Goal: Download file/media

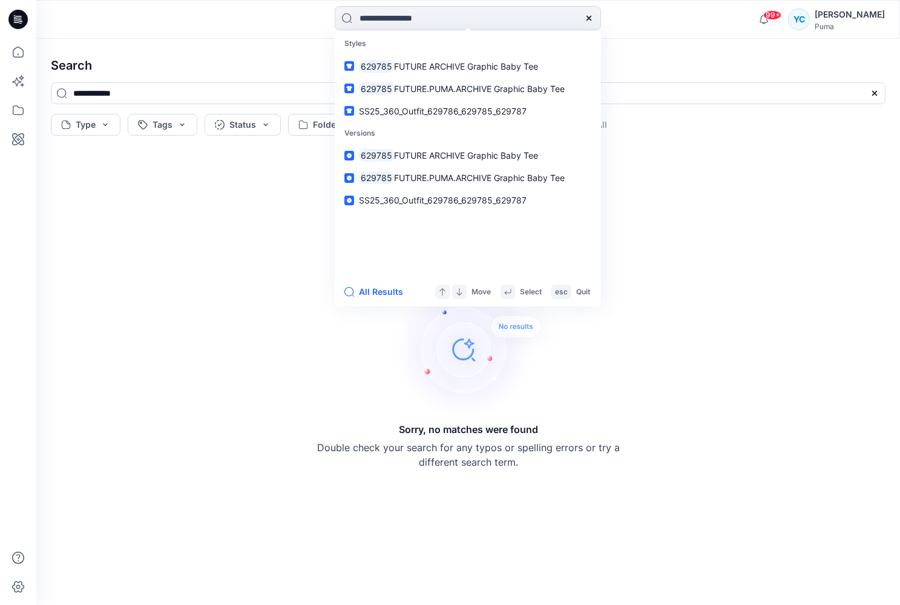
type input "******"
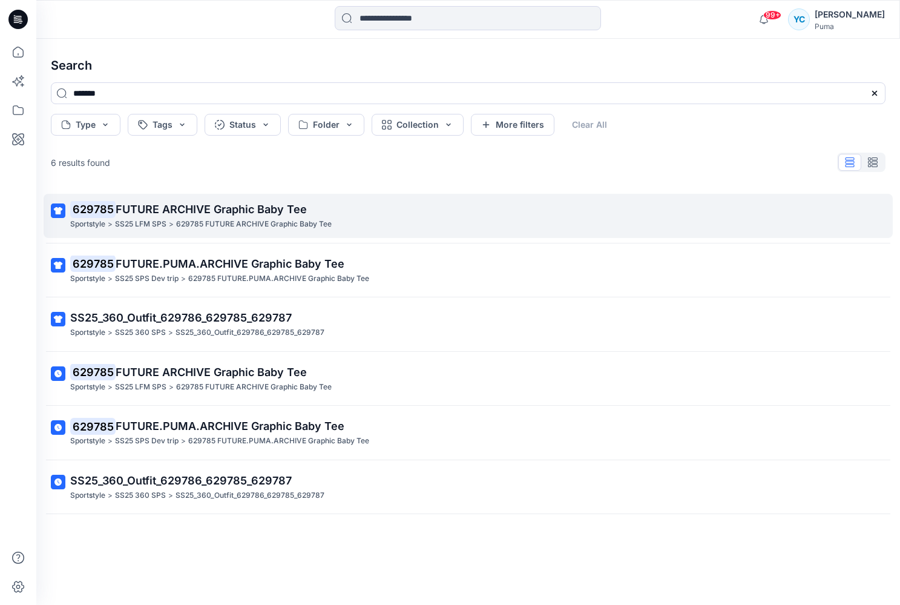
click at [187, 211] on span "FUTURE ARCHIVE Graphic Baby Tee" at bounding box center [211, 209] width 191 height 13
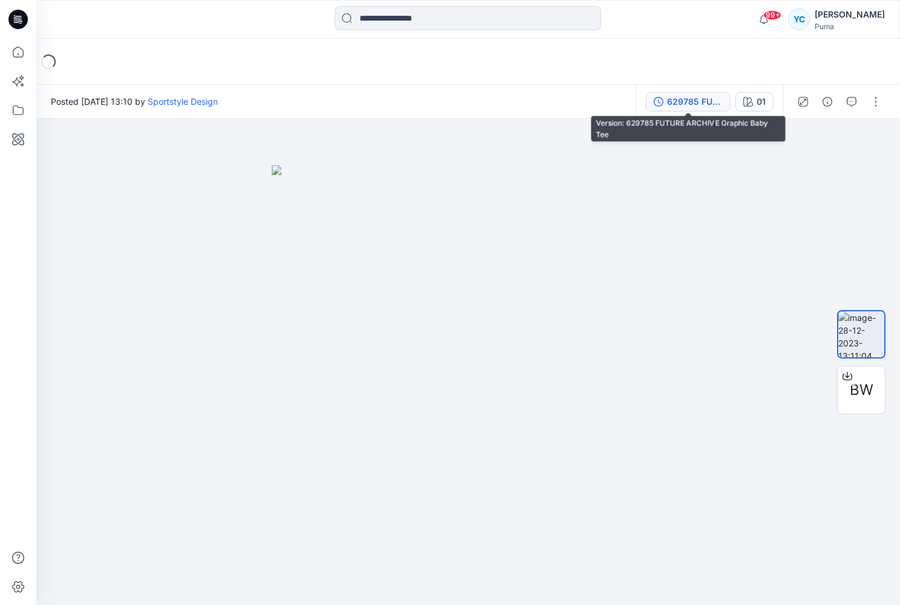
click at [658, 104] on icon "button" at bounding box center [659, 102] width 10 height 10
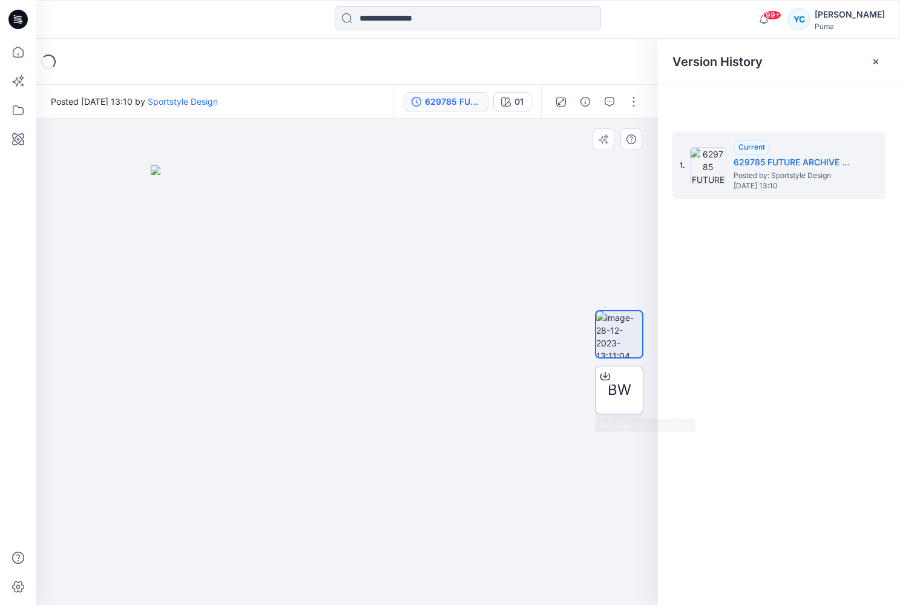
click at [625, 390] on span "BW" at bounding box center [620, 390] width 24 height 22
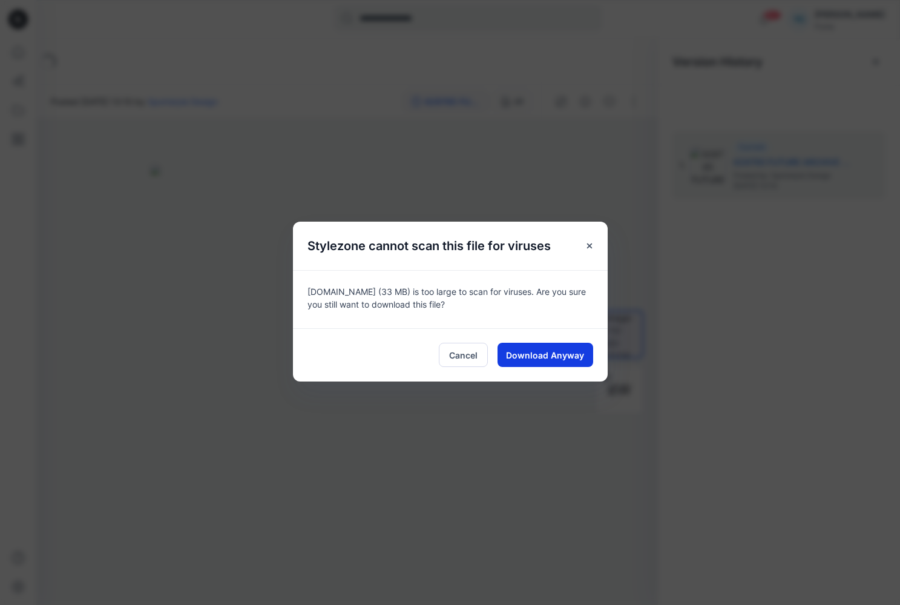
click at [540, 356] on span "Download Anyway" at bounding box center [545, 355] width 78 height 13
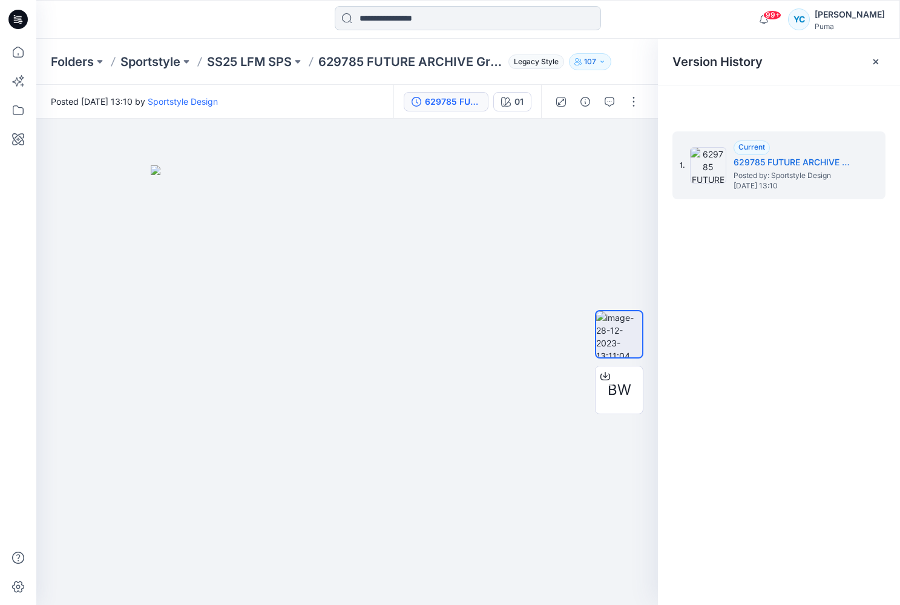
click at [406, 19] on input at bounding box center [468, 18] width 266 height 24
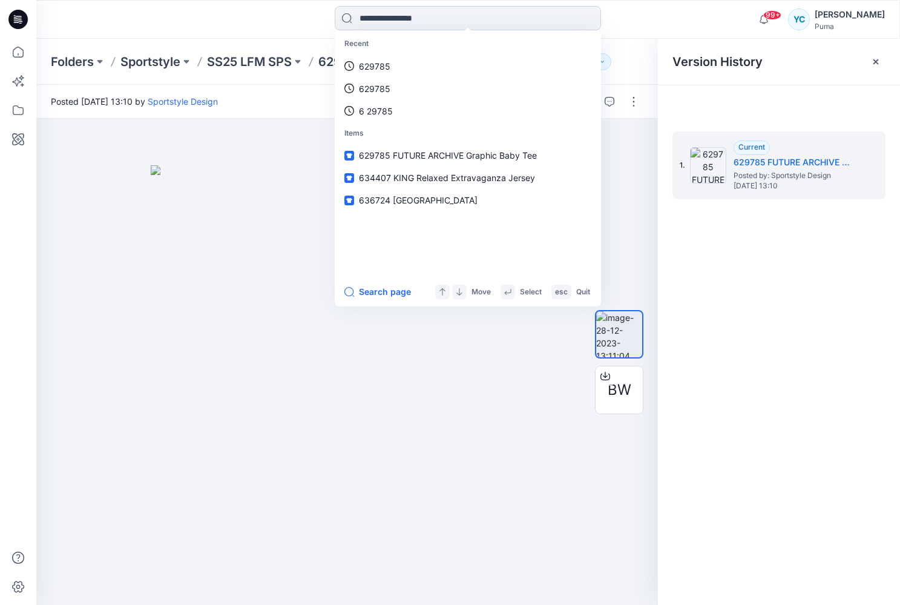
type input "*"
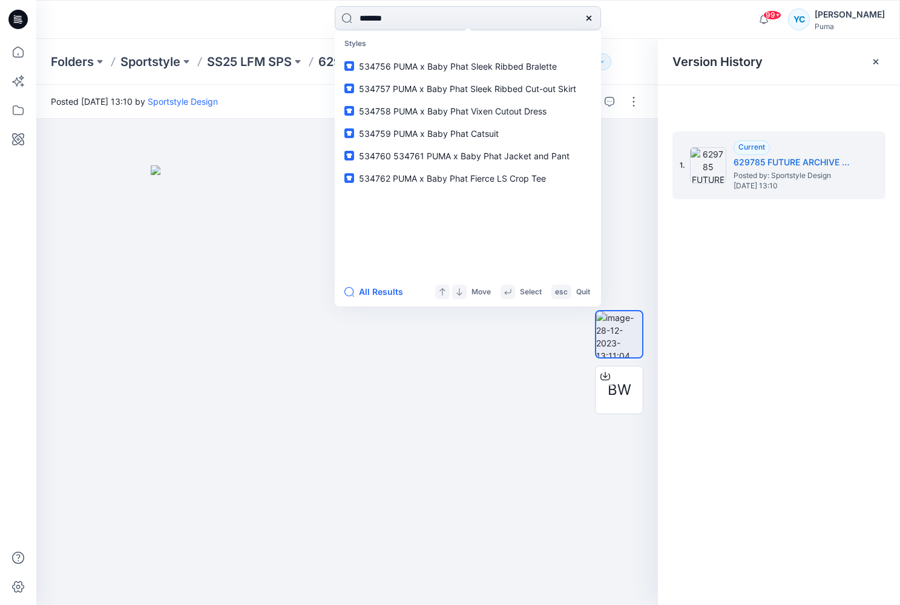
type input "********"
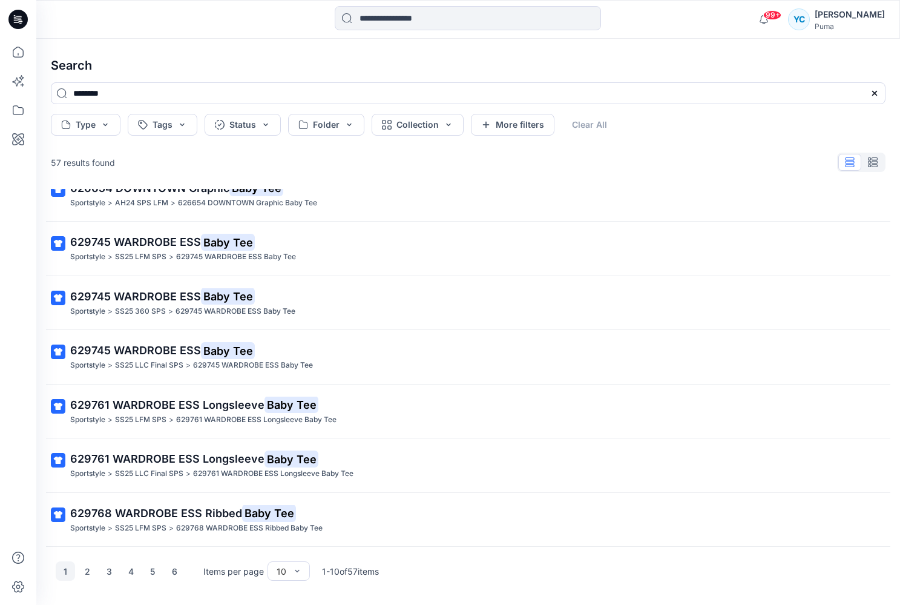
scroll to position [204, 0]
click at [87, 568] on button "2" at bounding box center [86, 570] width 19 height 19
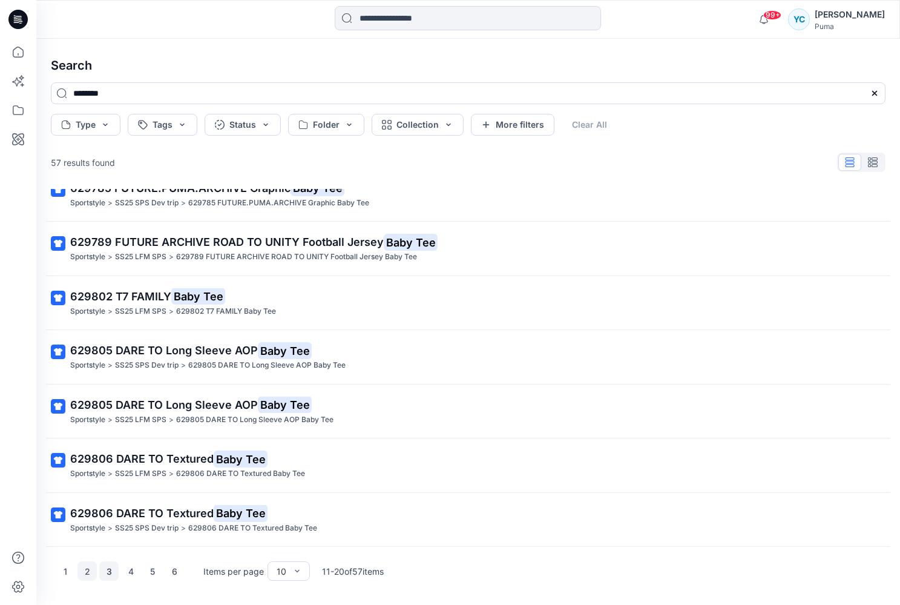
click at [110, 566] on button "3" at bounding box center [108, 570] width 19 height 19
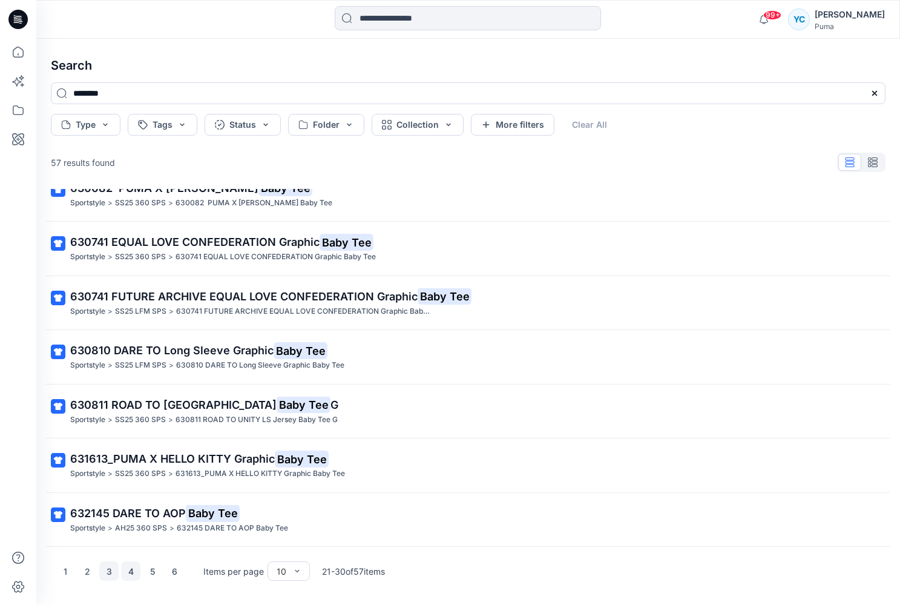
click at [123, 576] on button "4" at bounding box center [130, 570] width 19 height 19
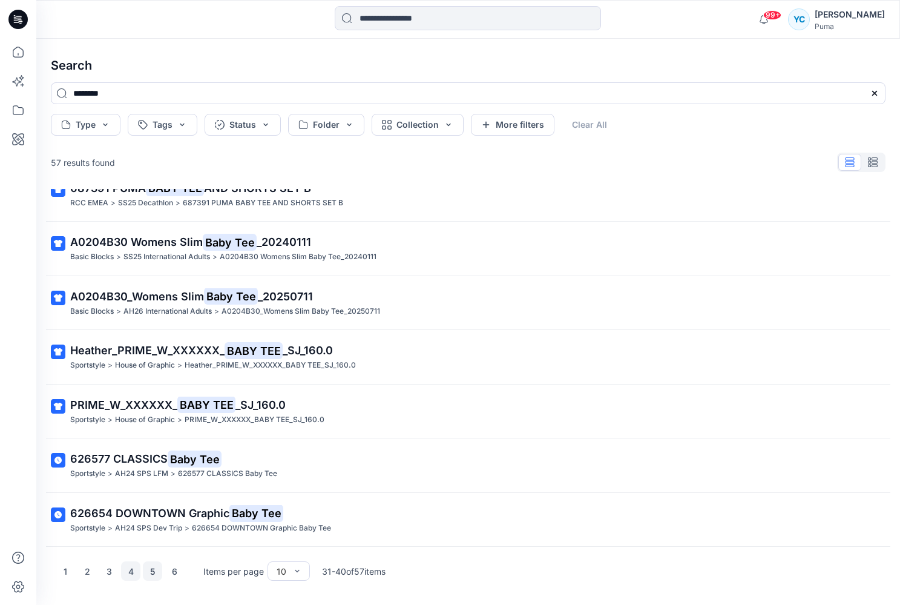
click at [145, 576] on button "5" at bounding box center [152, 570] width 19 height 19
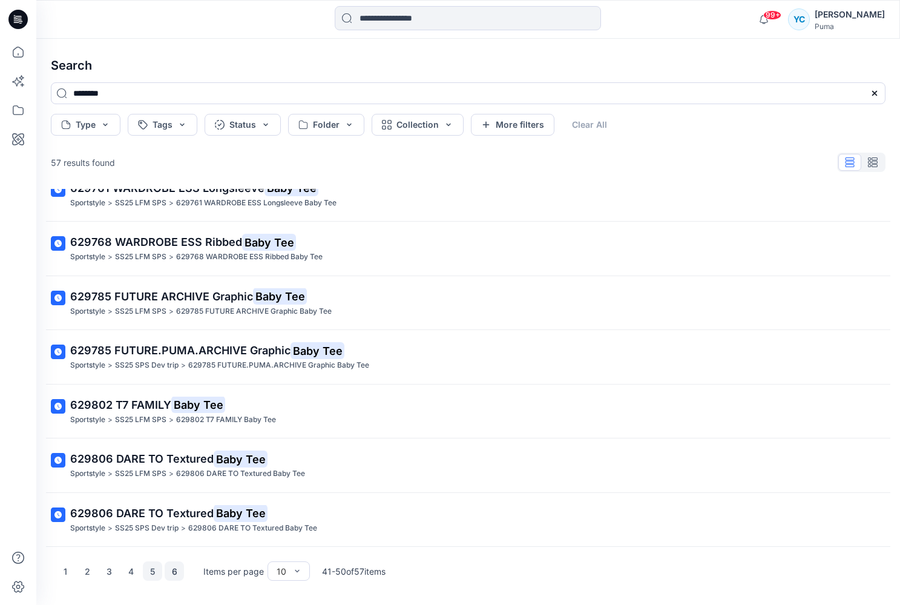
click at [180, 577] on button "6" at bounding box center [174, 570] width 19 height 19
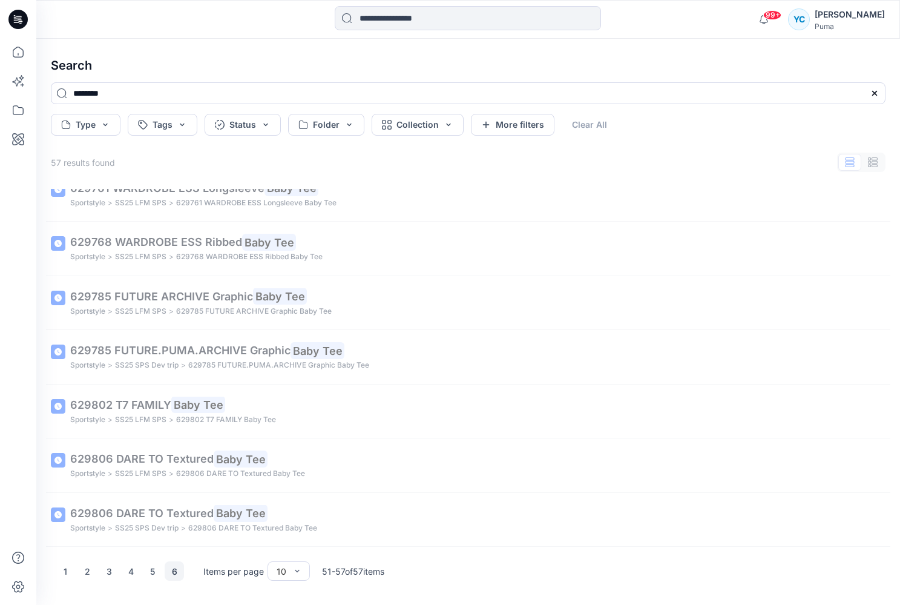
scroll to position [44, 0]
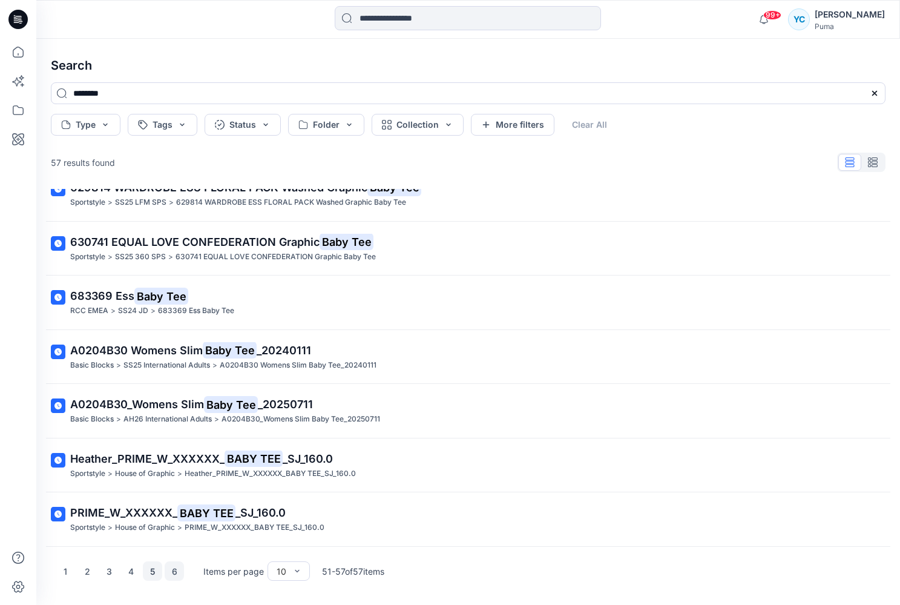
click at [157, 571] on button "5" at bounding box center [152, 570] width 19 height 19
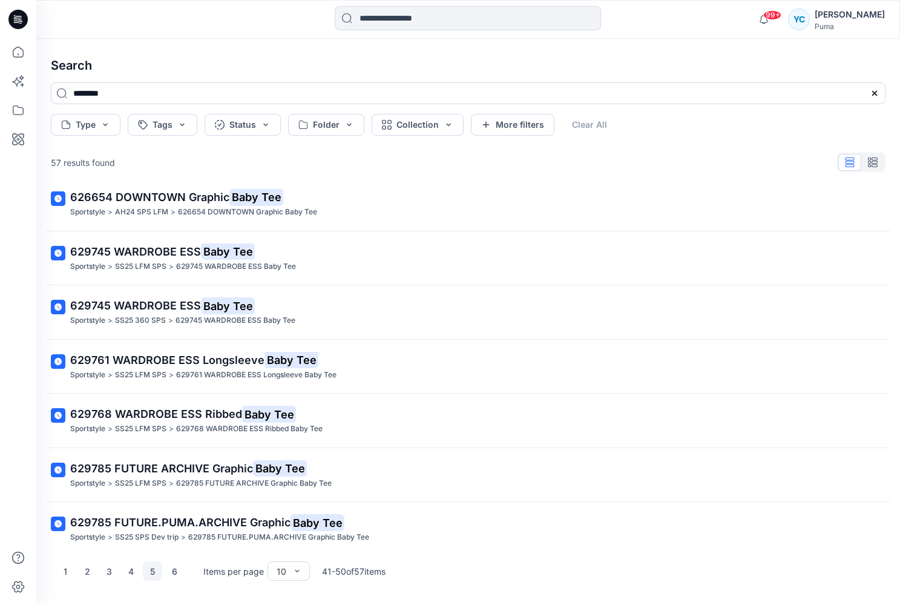
scroll to position [8, 0]
